Goal: Communication & Community: Answer question/provide support

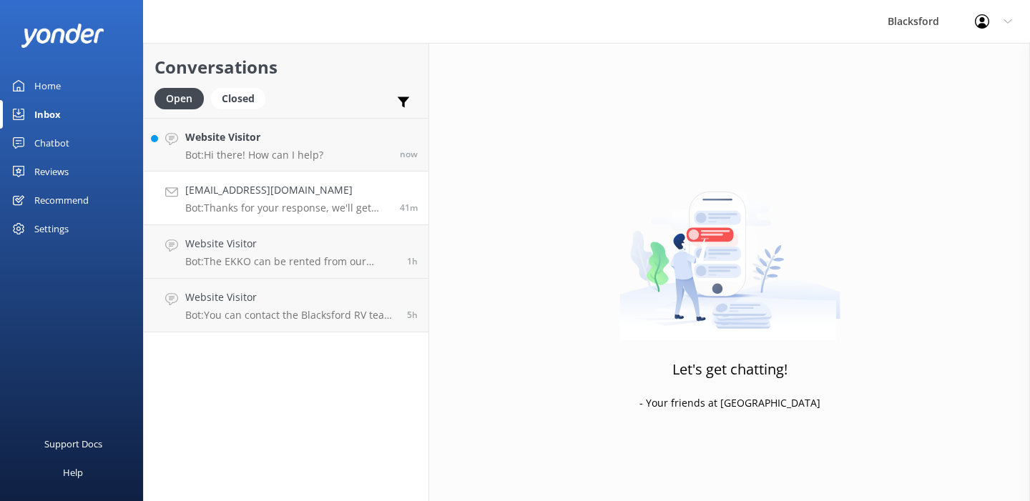
click at [325, 211] on p "Bot: Thanks for your response, we'll get back to you as soon as we can during o…" at bounding box center [287, 208] width 204 height 13
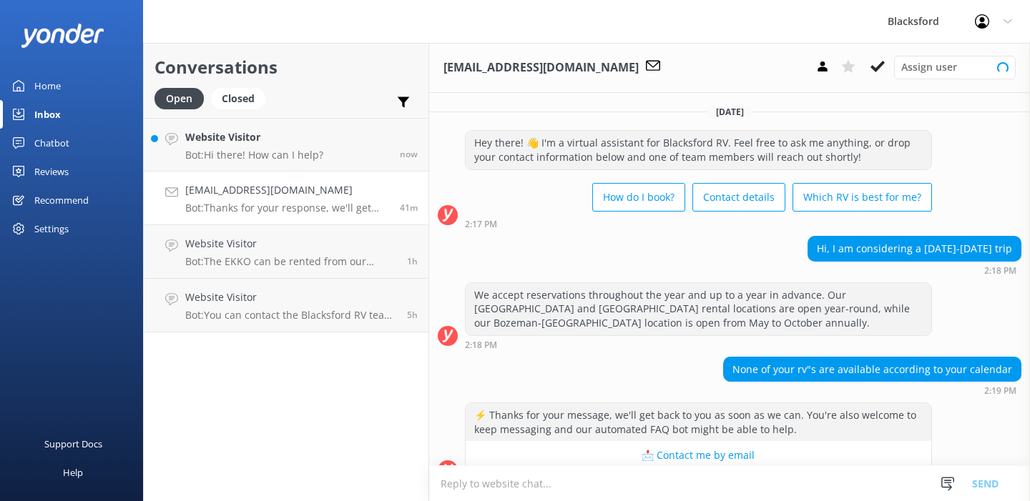
scroll to position [145, 0]
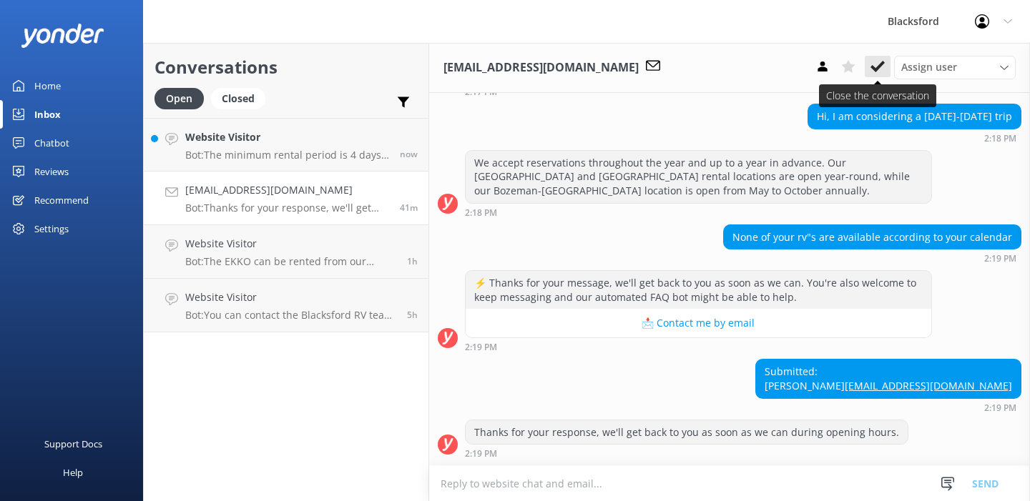
click at [880, 63] on icon at bounding box center [877, 66] width 14 height 14
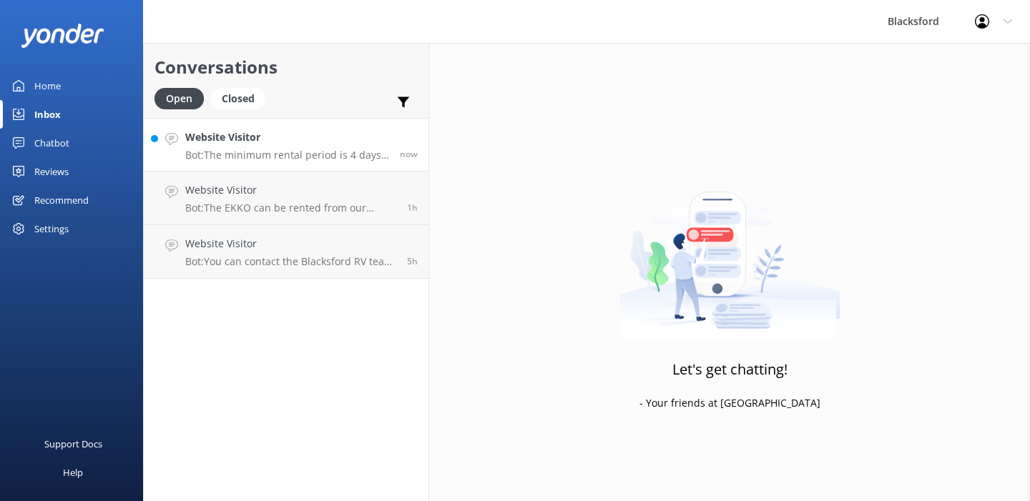
click at [359, 147] on div "Website Visitor Bot: The minimum rental period is 4 days. However, there are 3-…" at bounding box center [287, 144] width 204 height 31
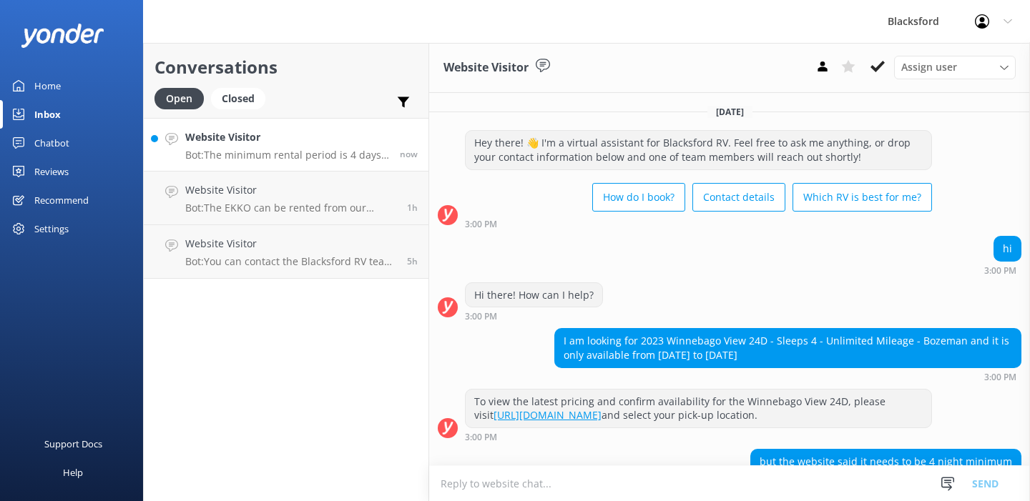
scroll to position [103, 0]
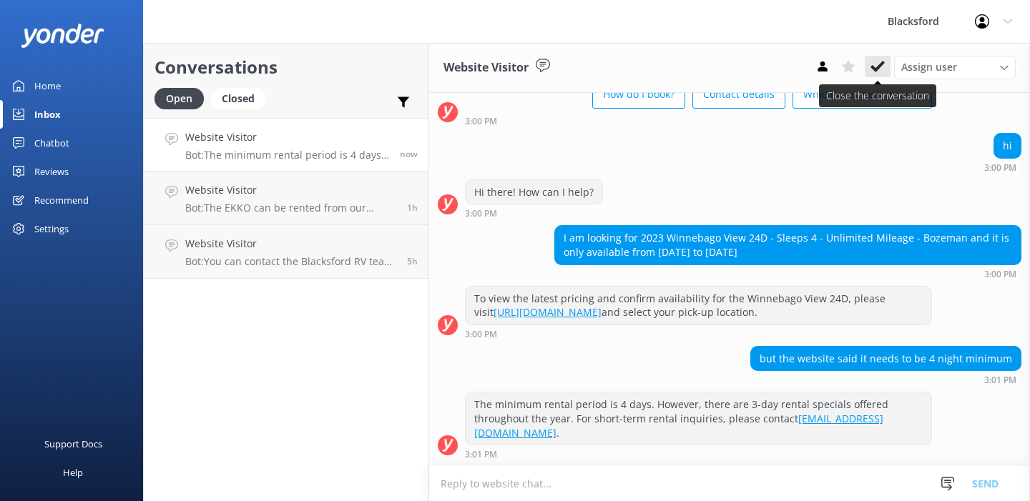
click at [880, 65] on use at bounding box center [877, 66] width 14 height 11
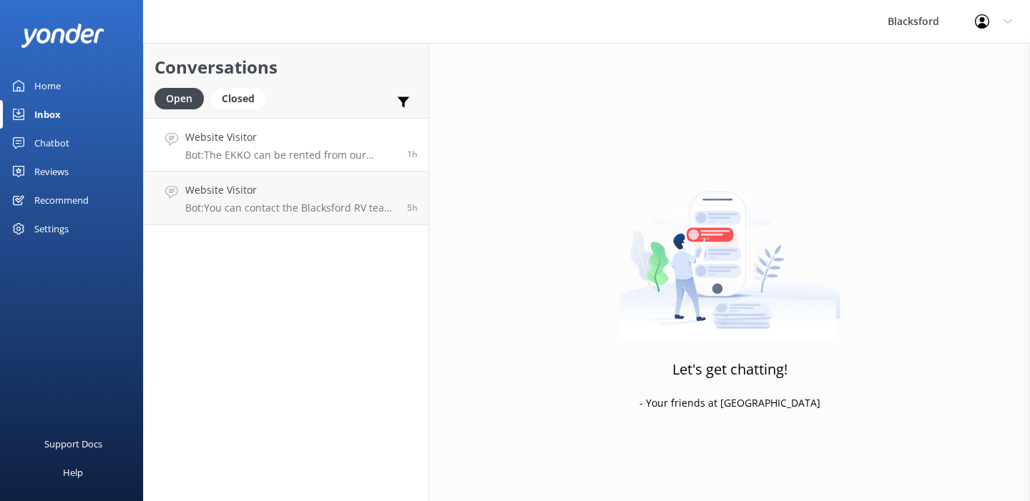
click at [356, 143] on h4 "Website Visitor" at bounding box center [290, 137] width 211 height 16
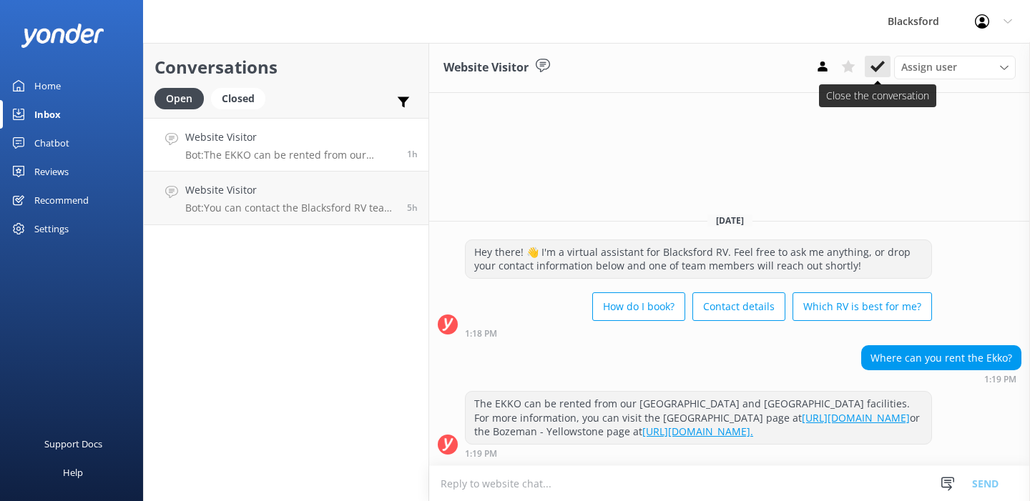
click at [874, 69] on use at bounding box center [877, 66] width 14 height 11
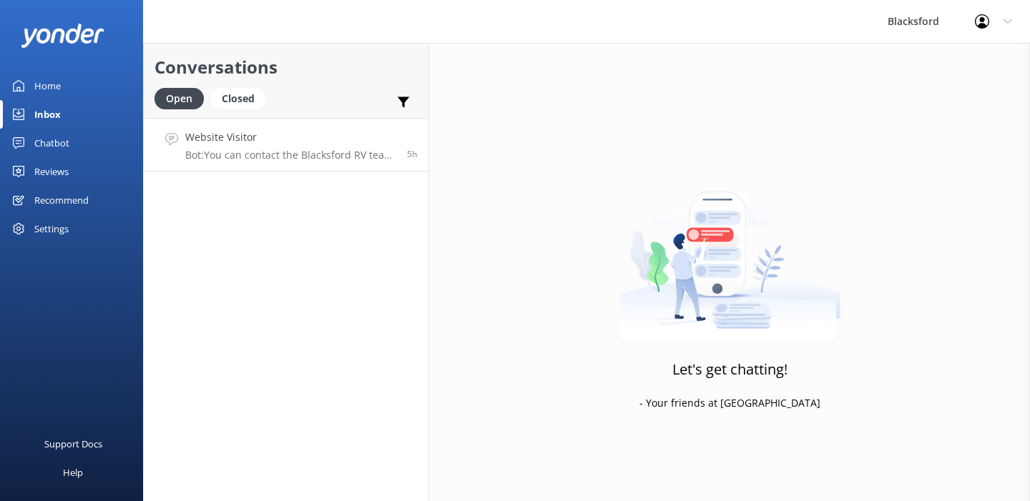
click at [380, 162] on link "Website Visitor Bot: You can contact the Blacksford RV team at [PHONE_NUMBER] (…" at bounding box center [286, 145] width 285 height 54
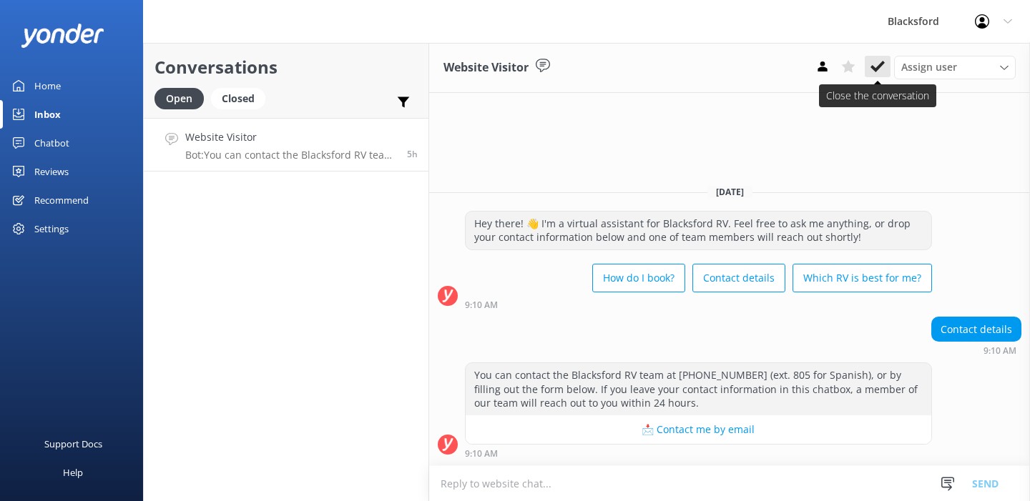
click at [883, 62] on use at bounding box center [877, 66] width 14 height 11
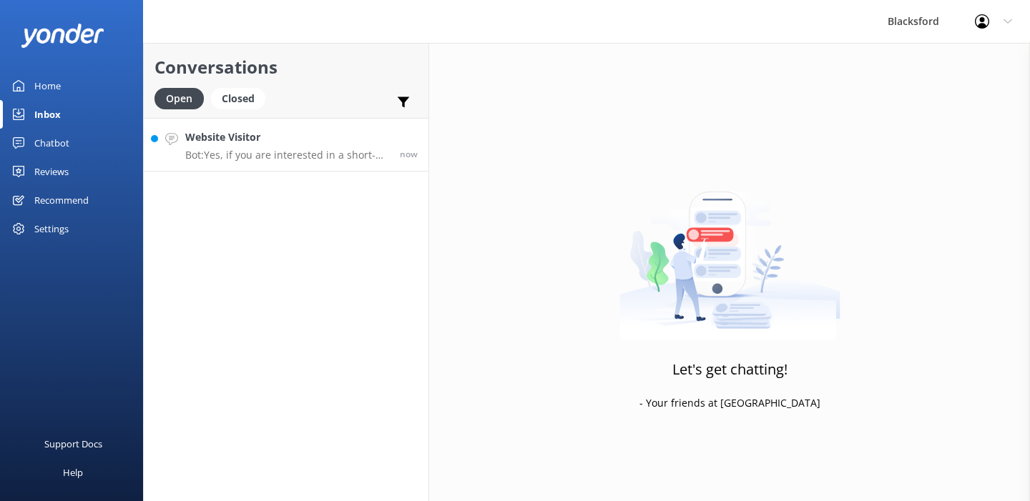
click at [290, 158] on p "Bot: Yes, if you are interested in a short-term rental, such as a 3-day rental,…" at bounding box center [287, 155] width 204 height 13
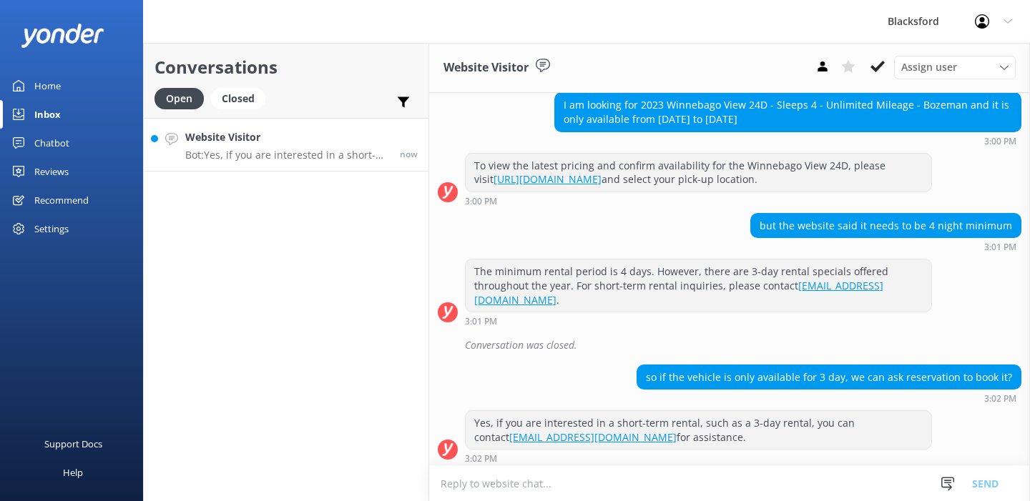
scroll to position [240, 0]
